Goal: Task Accomplishment & Management: Manage account settings

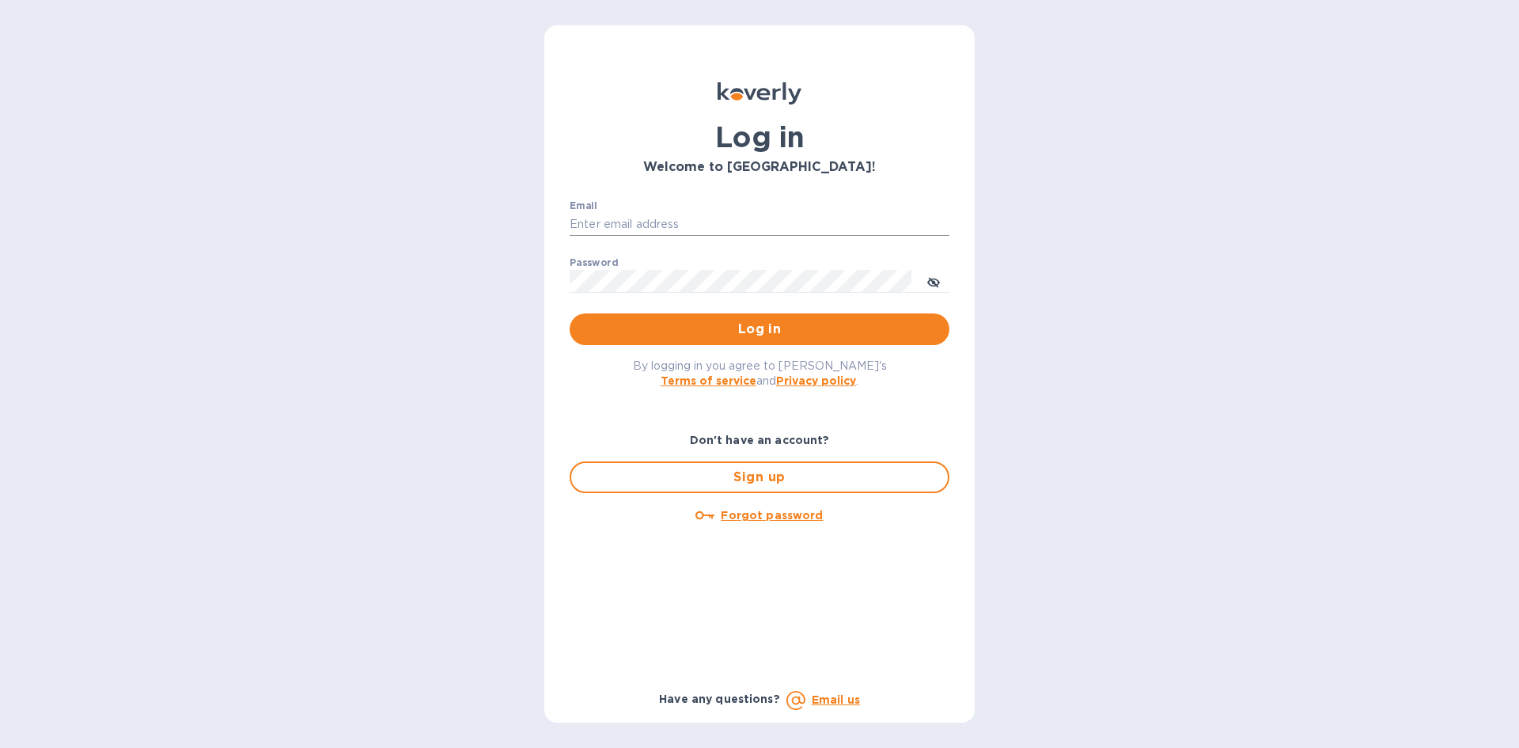
click at [609, 227] on input "Email" at bounding box center [760, 225] width 380 height 24
type input "nicolette@juliosliquors.com"
click at [628, 265] on div "Password ​" at bounding box center [760, 285] width 380 height 57
drag, startPoint x: 639, startPoint y: 259, endPoint x: 636, endPoint y: 267, distance: 8.5
click at [638, 261] on div "Password ​" at bounding box center [760, 285] width 380 height 57
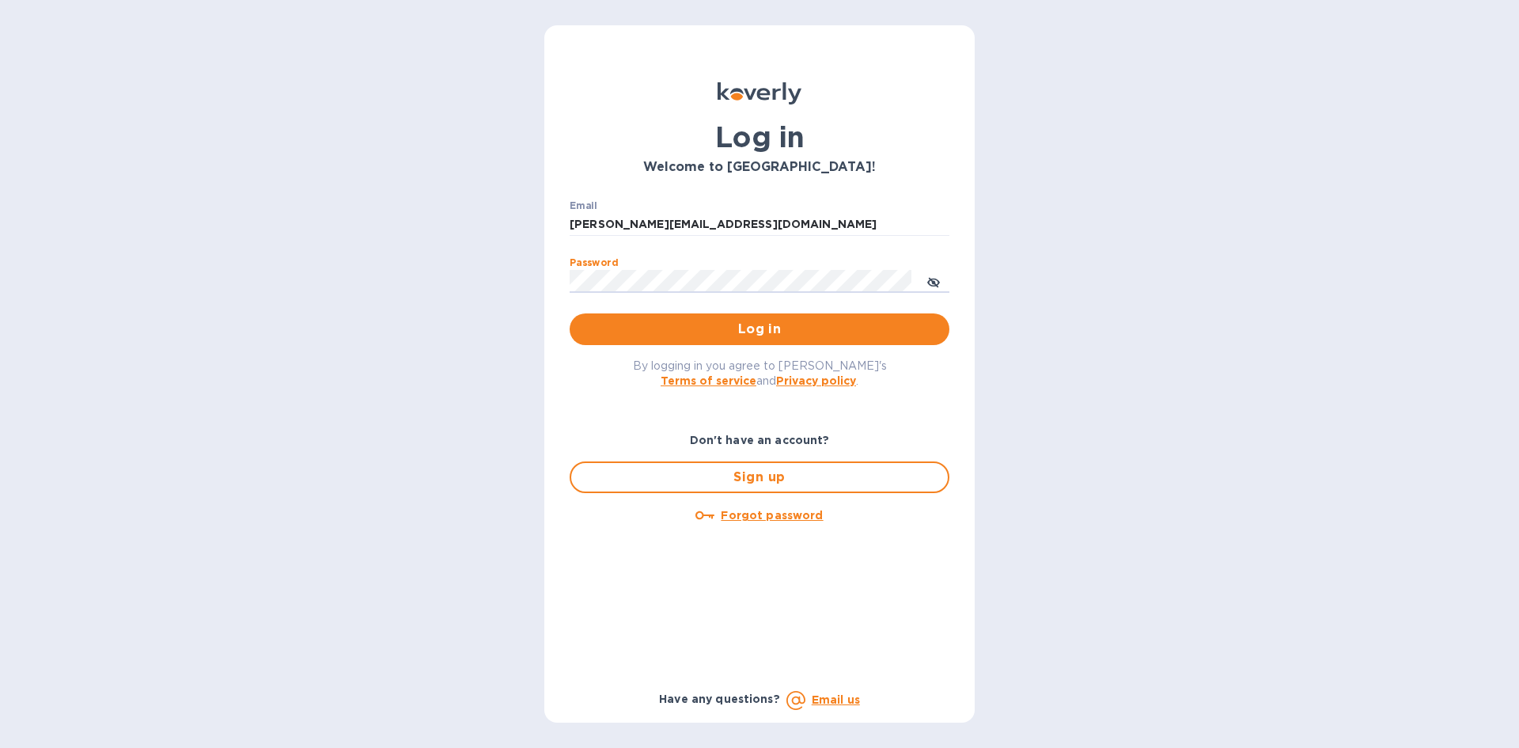
click at [570, 313] on button "Log in" at bounding box center [760, 329] width 380 height 32
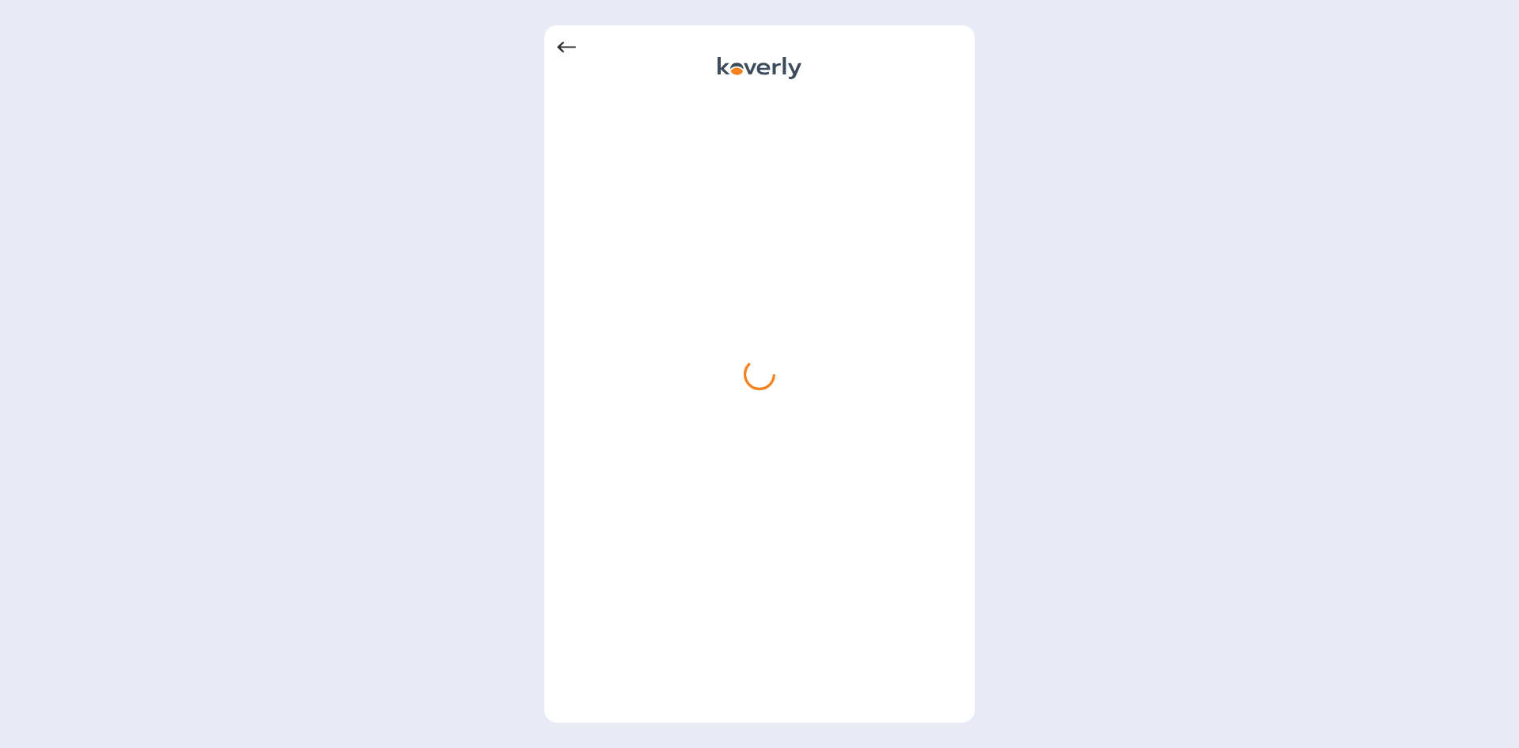
click at [564, 46] on icon at bounding box center [566, 47] width 19 height 19
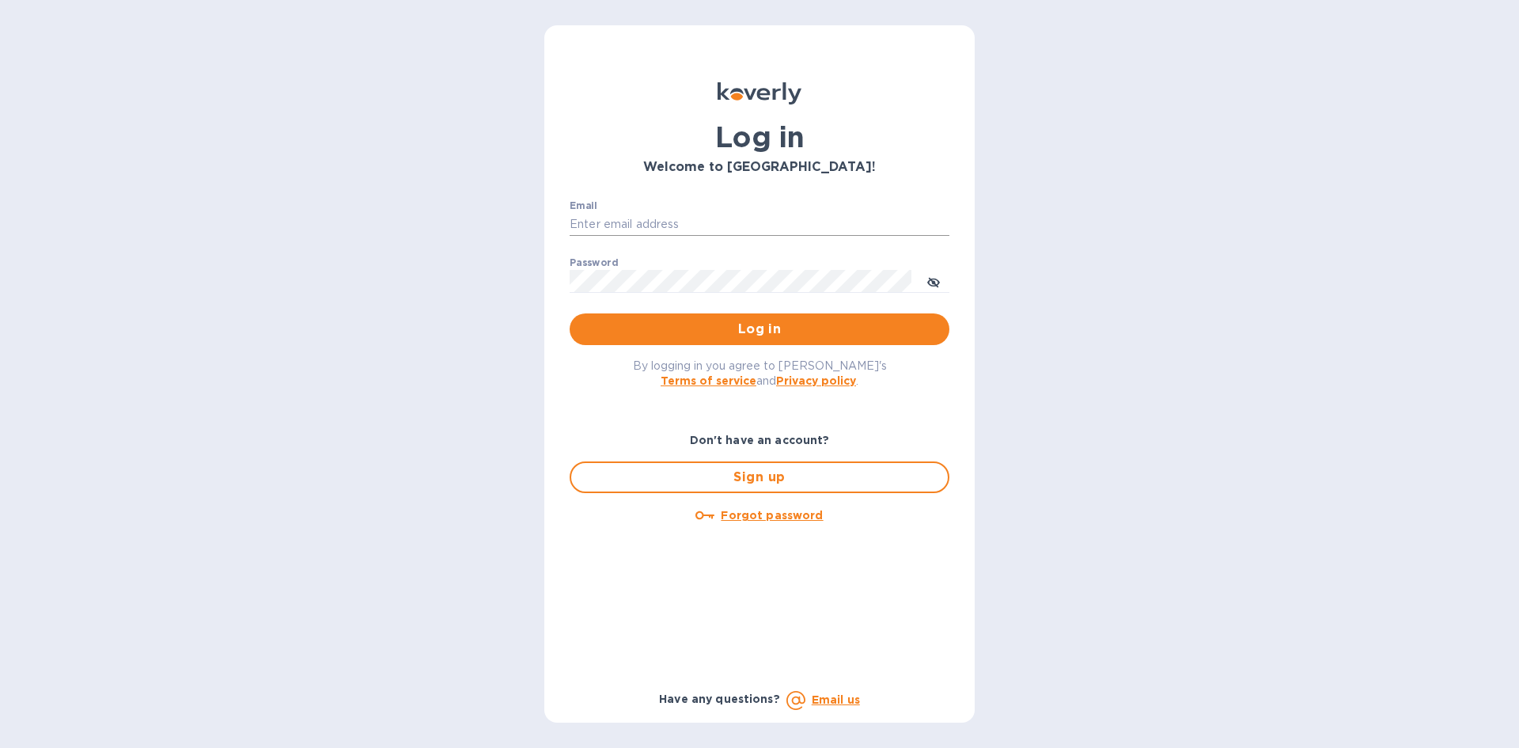
click at [709, 216] on input "Email" at bounding box center [760, 225] width 380 height 24
type input "nicolette@juliosliquors.com"
click at [794, 332] on span "Log in" at bounding box center [759, 329] width 354 height 19
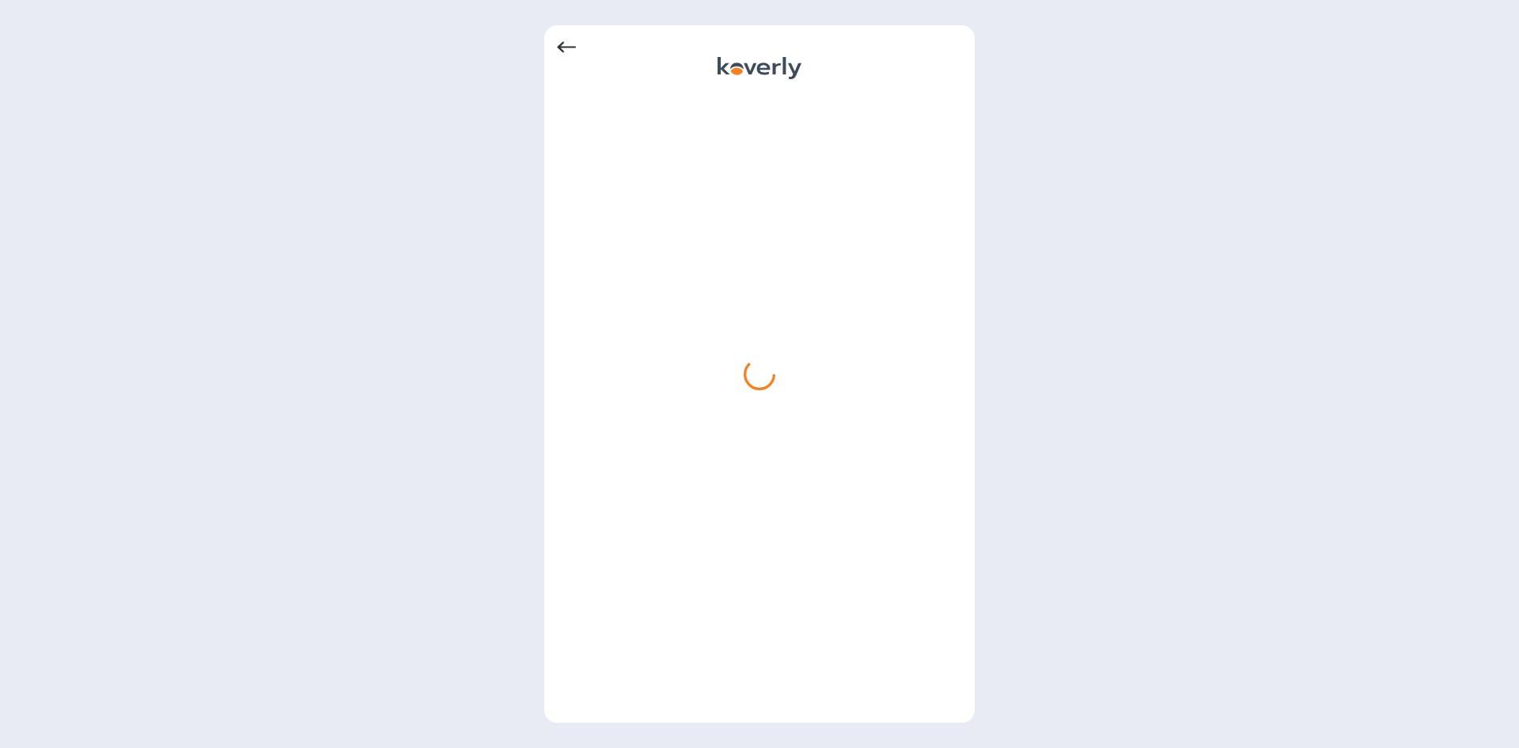
click at [562, 46] on icon at bounding box center [566, 47] width 19 height 19
